Goal: Find specific page/section: Find specific page/section

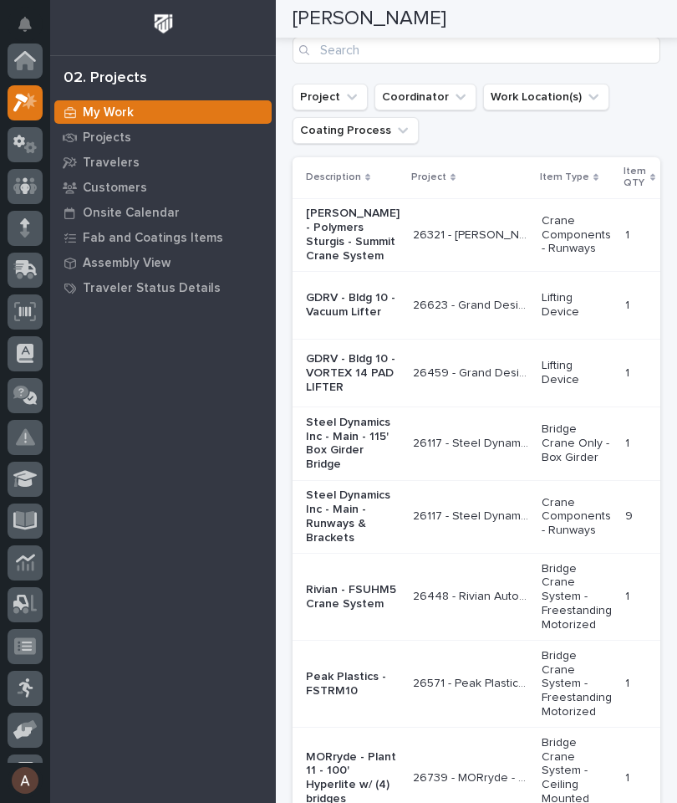
click at [30, 61] on icon at bounding box center [25, 62] width 17 height 17
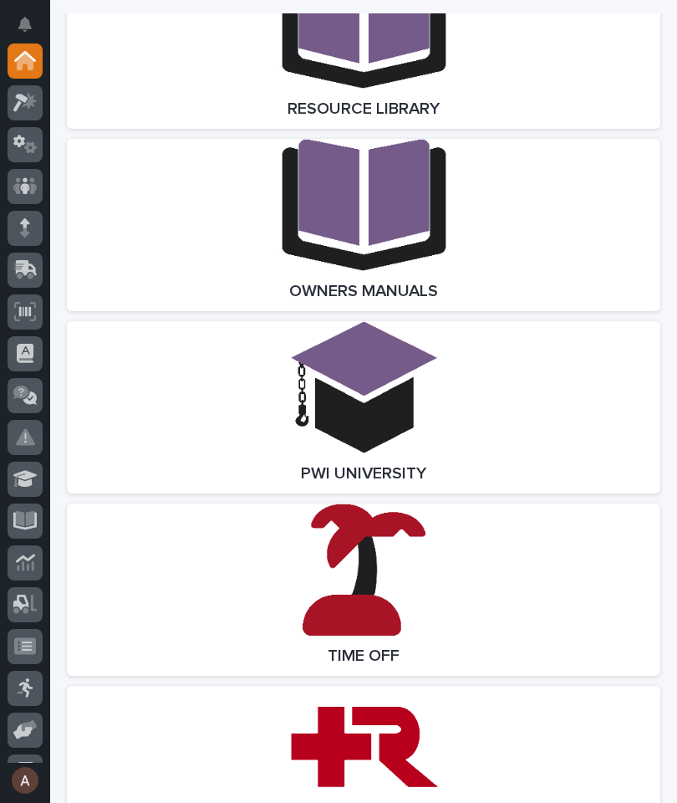
scroll to position [4592, 0]
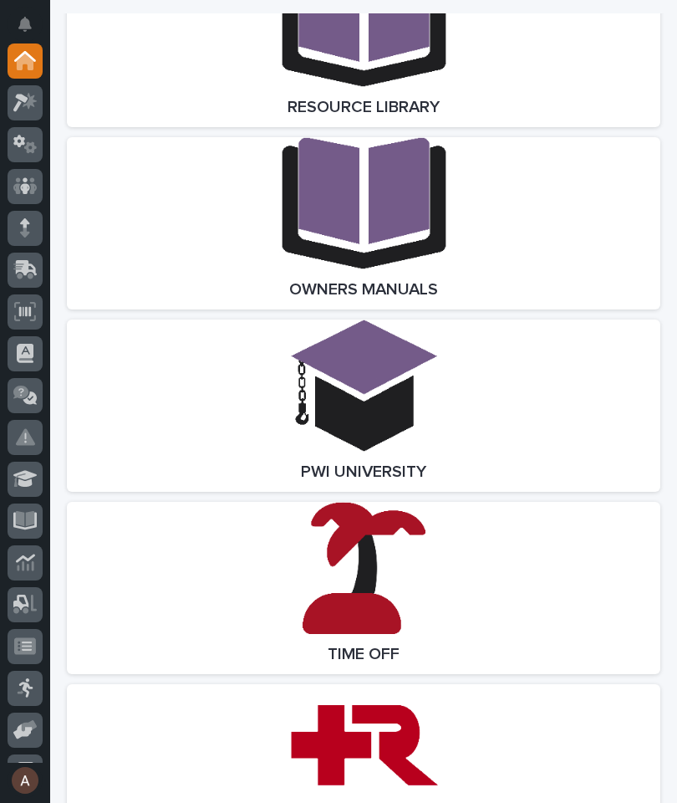
click at [502, 593] on link "Open Link" at bounding box center [364, 588] width 594 height 172
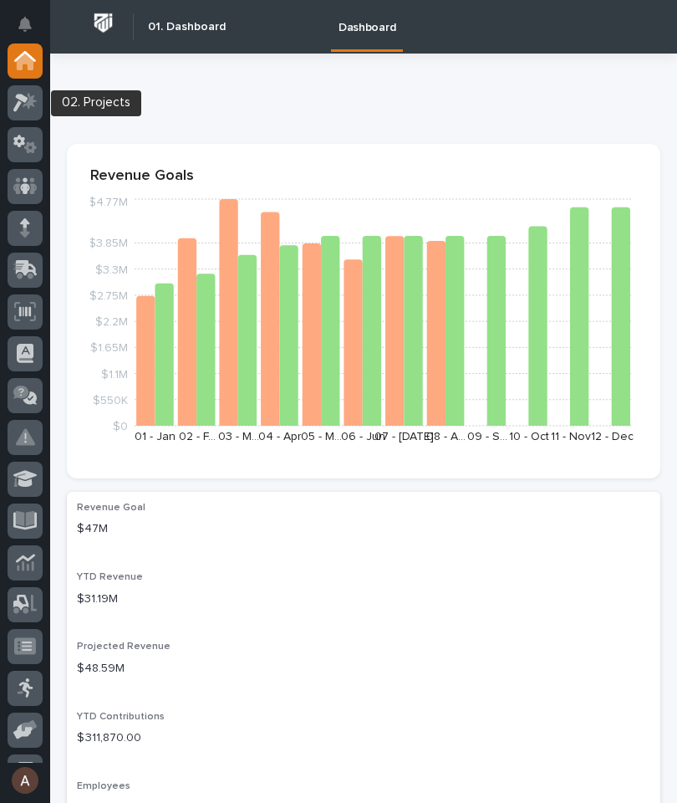
click at [37, 119] on link at bounding box center [25, 102] width 35 height 35
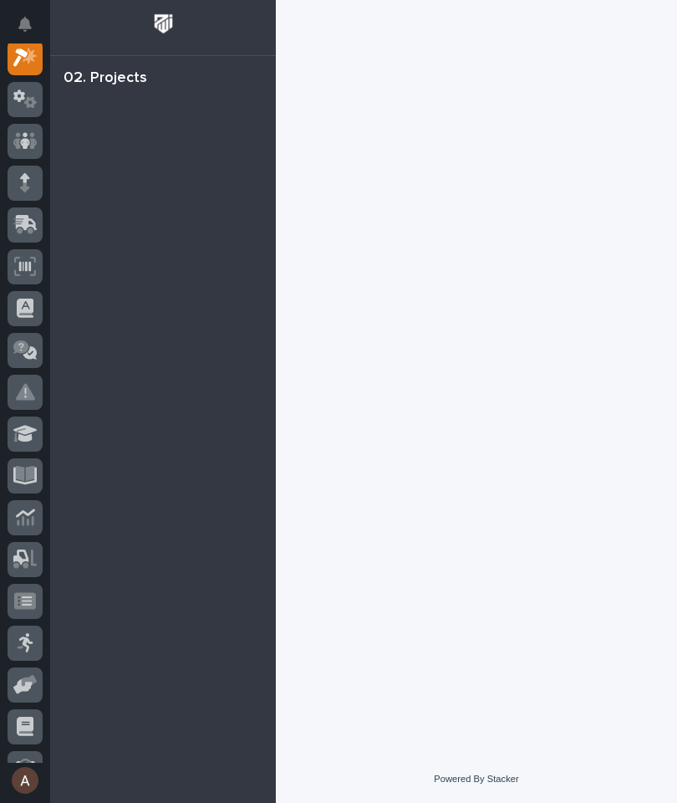
scroll to position [42, 0]
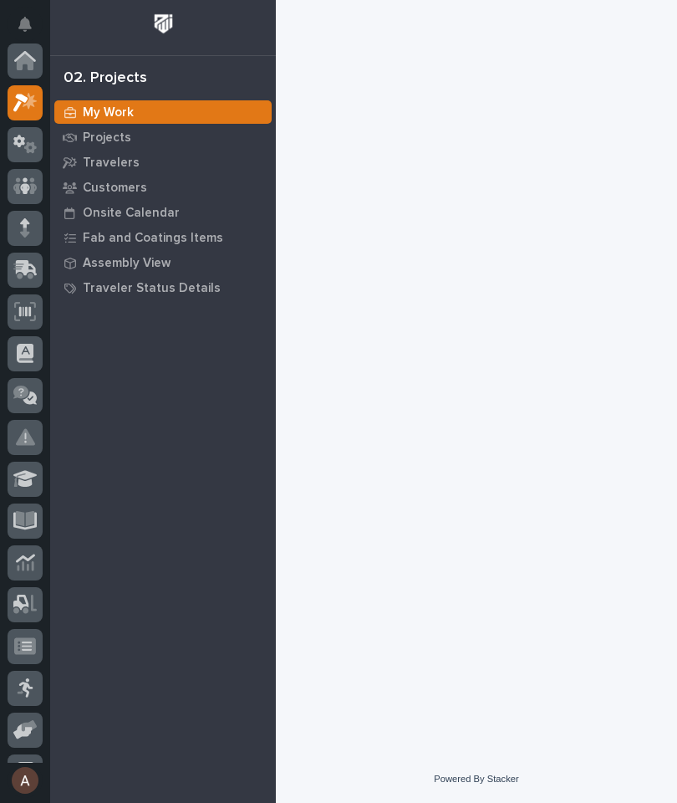
scroll to position [42, 0]
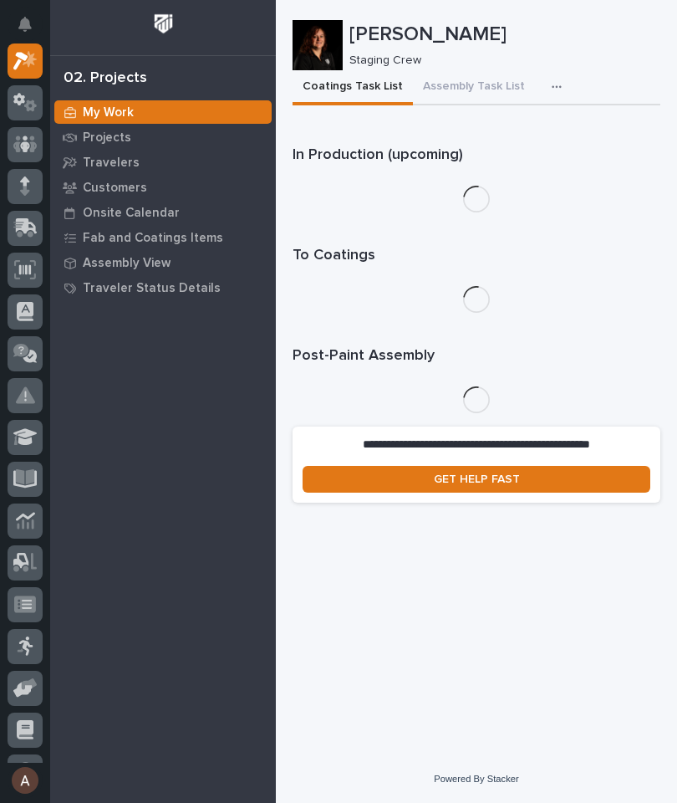
click at [115, 165] on p "Travelers" at bounding box center [111, 162] width 57 height 15
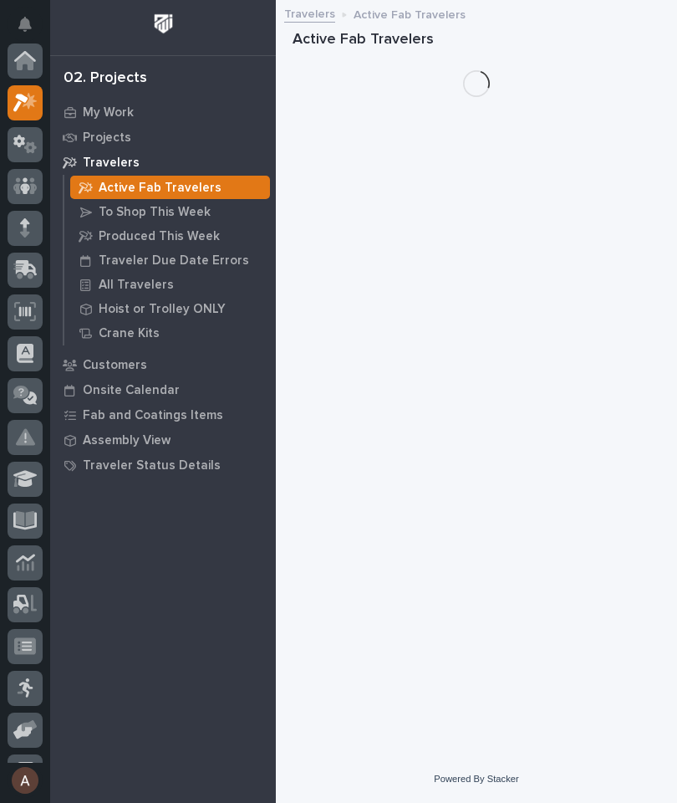
scroll to position [42, 0]
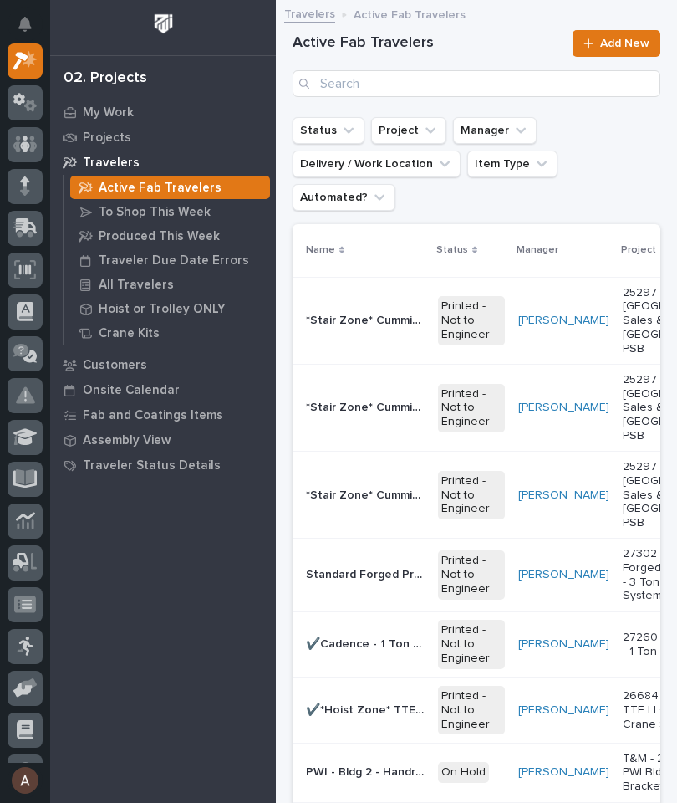
click at [155, 286] on p "All Travelers" at bounding box center [136, 285] width 75 height 15
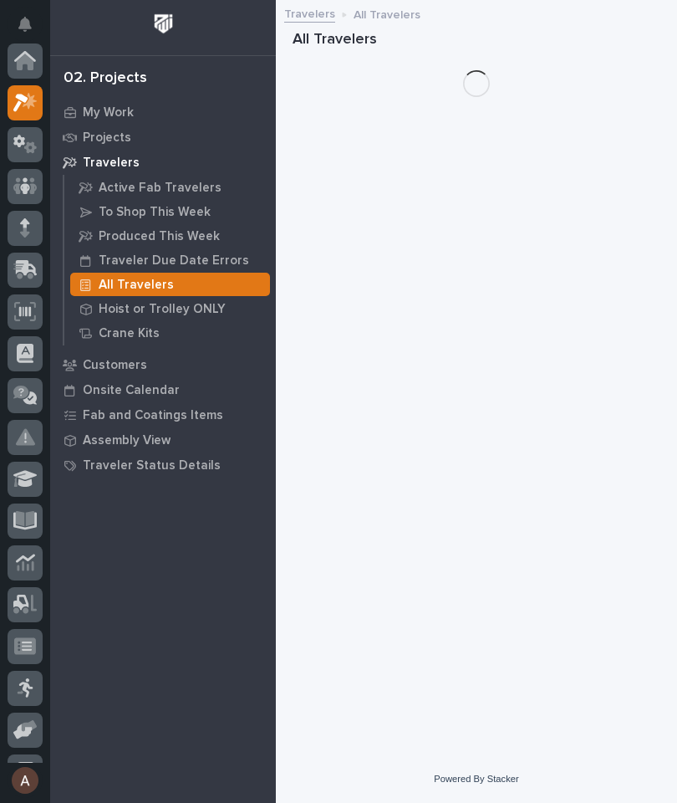
scroll to position [42, 0]
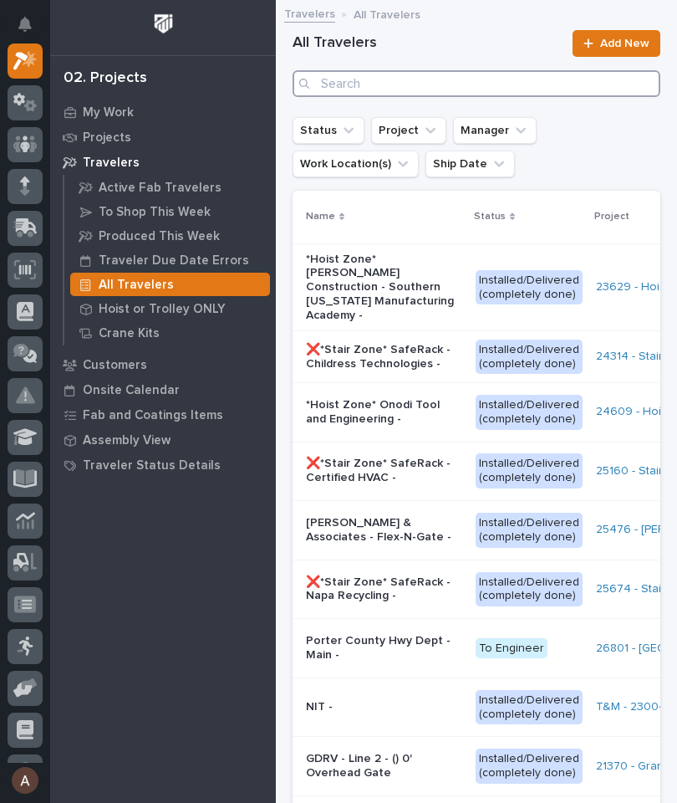
click at [518, 81] on input "Search" at bounding box center [477, 83] width 368 height 27
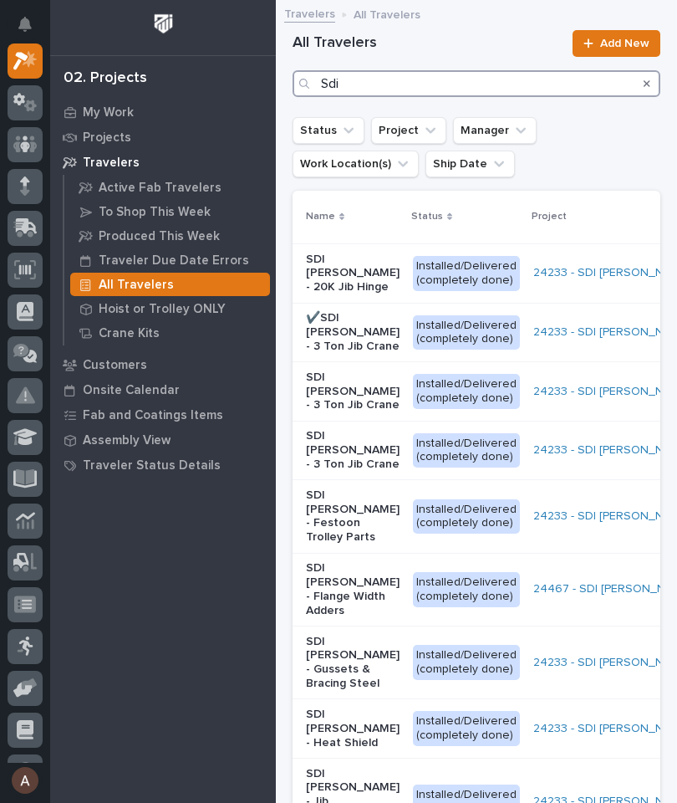
type input "Sdi"
click at [604, 178] on ul "Status Project Manager Work Location(s) Ship Date" at bounding box center [476, 147] width 375 height 67
click at [347, 400] on p "SDI [PERSON_NAME] - 3 Ton Jib Crane" at bounding box center [353, 391] width 94 height 42
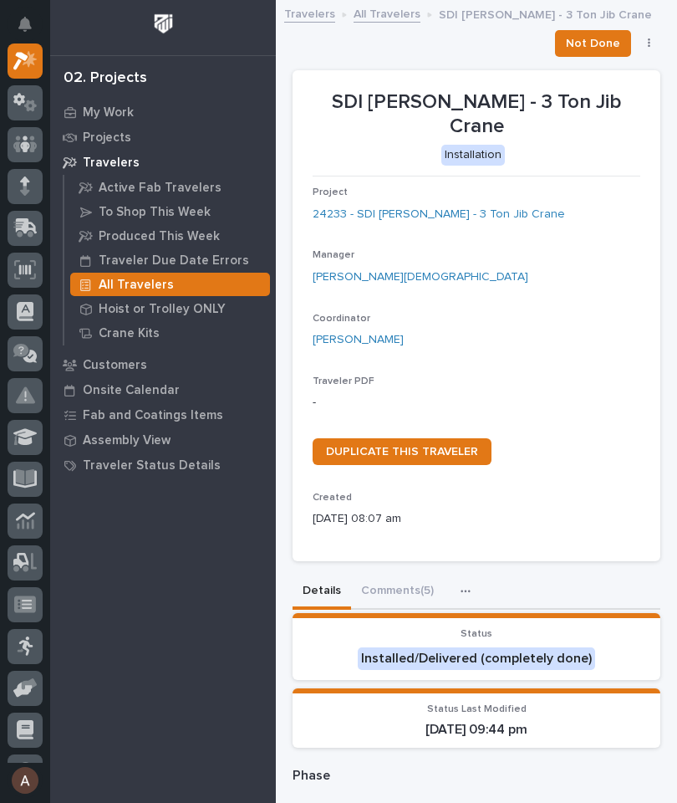
scroll to position [-3, 0]
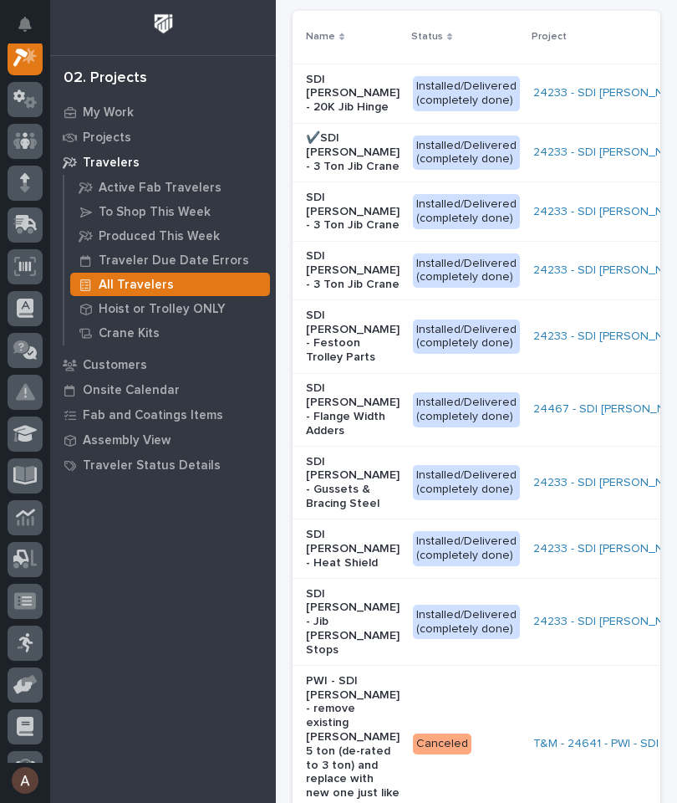
scroll to position [187, 0]
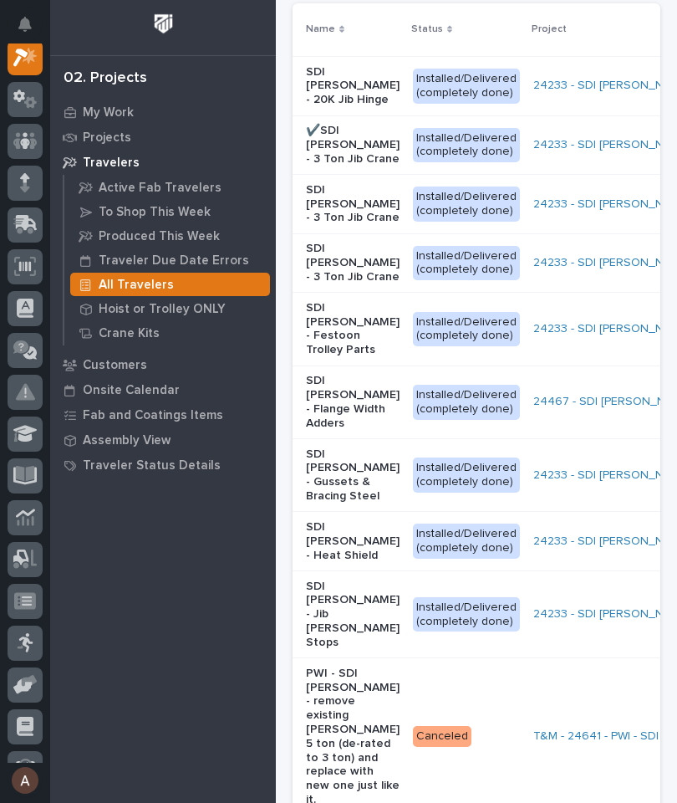
click at [336, 540] on p "SDI [PERSON_NAME] - Heat Shield" at bounding box center [353, 541] width 94 height 42
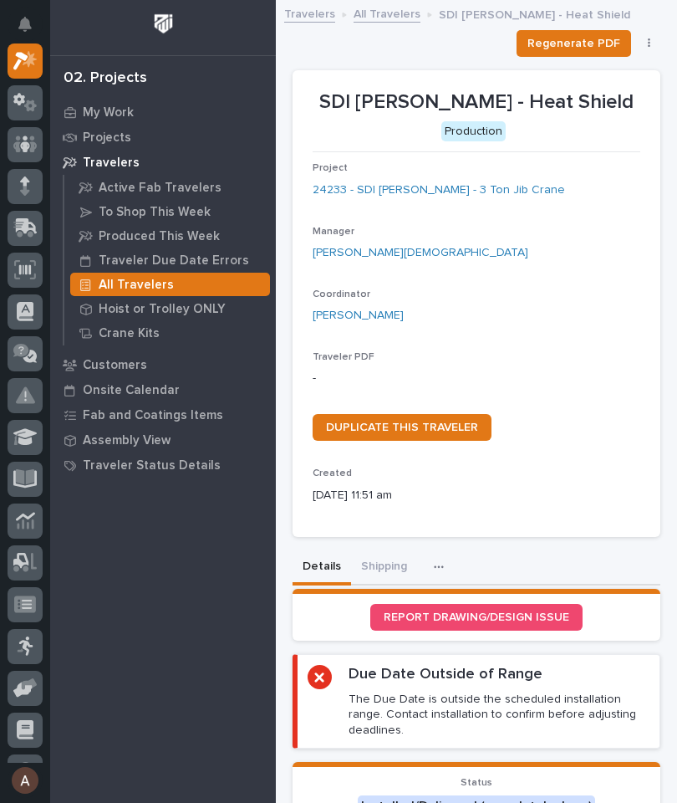
scroll to position [-1, 0]
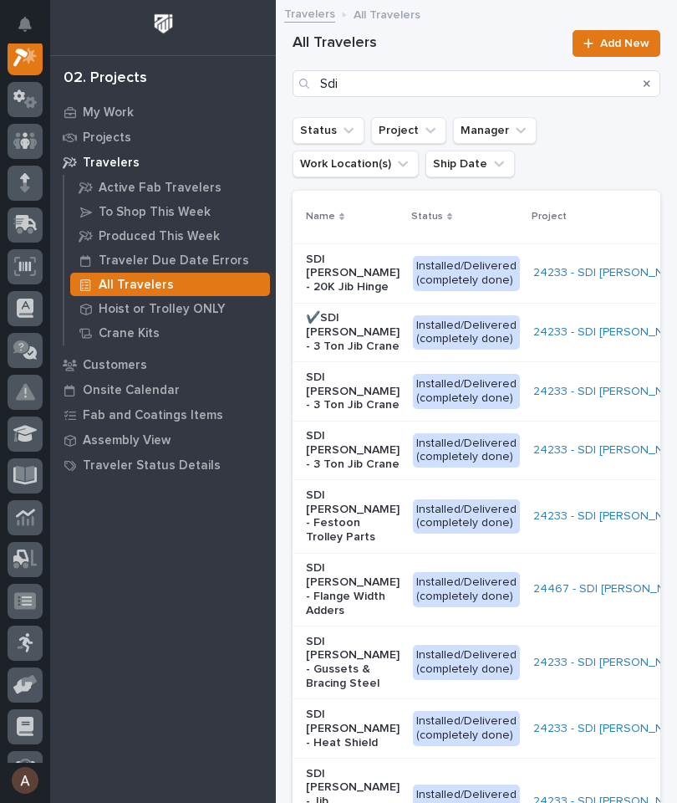
click at [26, 62] on icon at bounding box center [25, 57] width 24 height 19
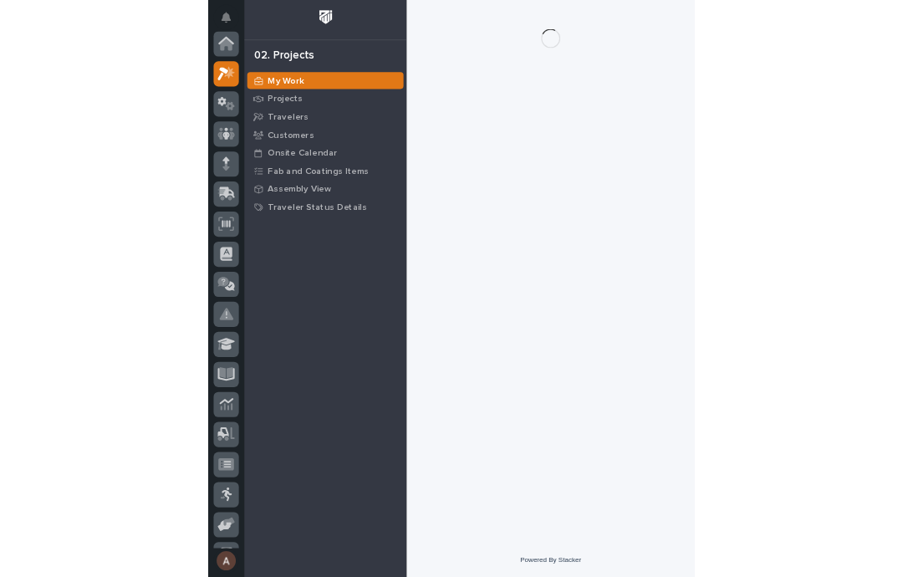
scroll to position [42, 0]
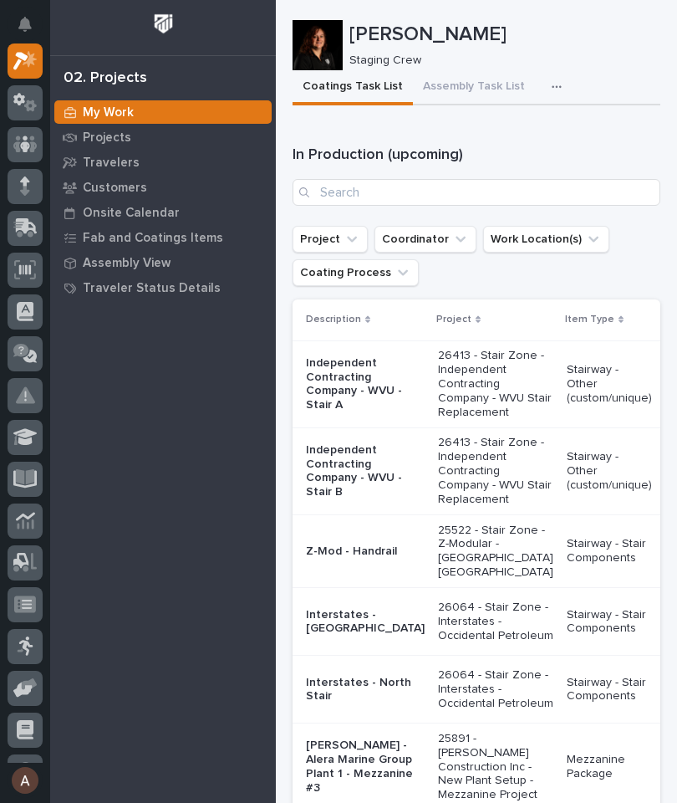
click at [553, 81] on div "button" at bounding box center [560, 87] width 17 height 12
click at [537, 125] on span "Staging Task List" at bounding box center [502, 132] width 89 height 15
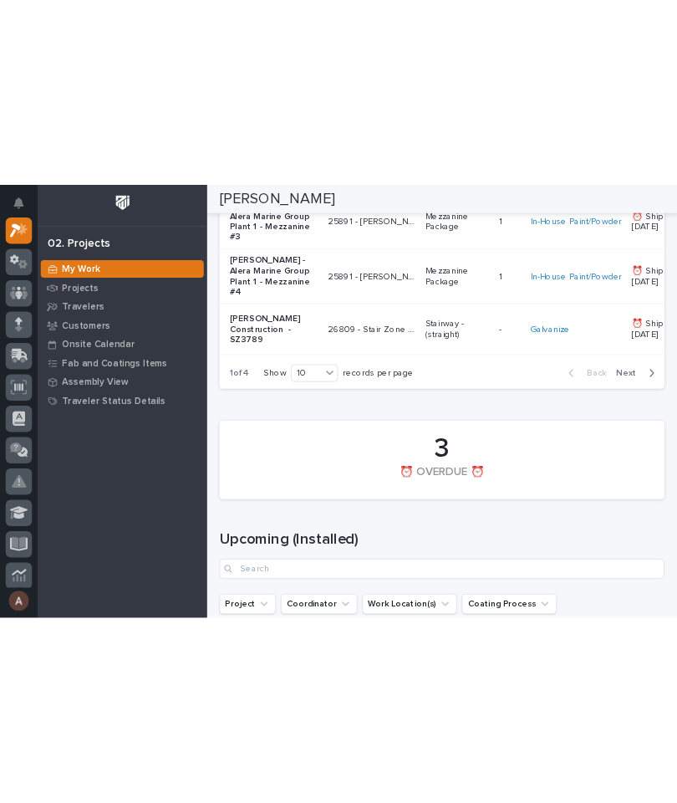
scroll to position [2678, 0]
